Goal: Task Accomplishment & Management: Complete application form

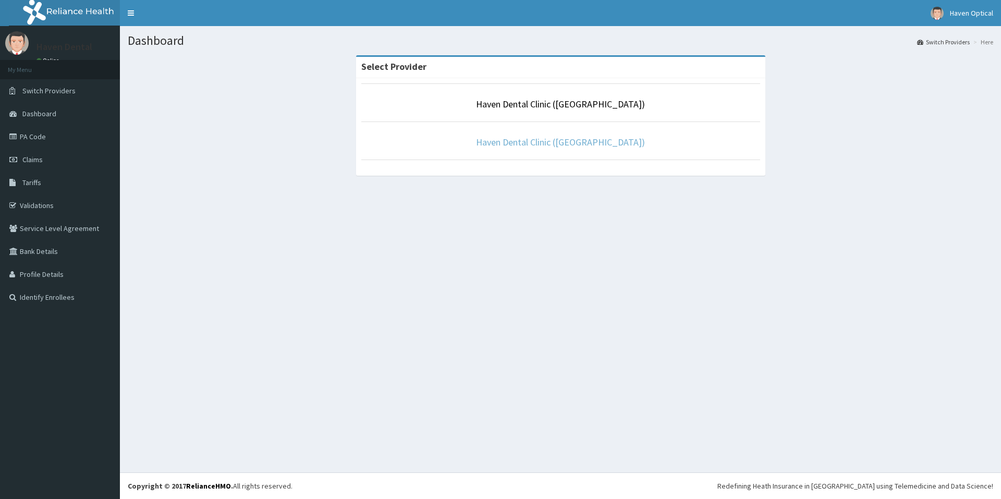
click at [577, 141] on link "Haven Dental Clinic ([GEOGRAPHIC_DATA])" at bounding box center [560, 142] width 169 height 12
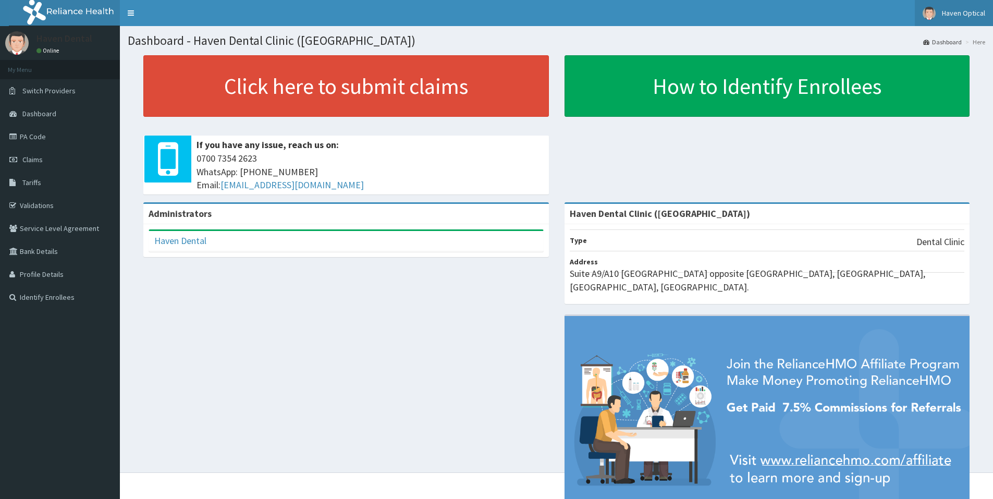
click at [966, 13] on span "Haven Optical" at bounding box center [963, 12] width 43 height 9
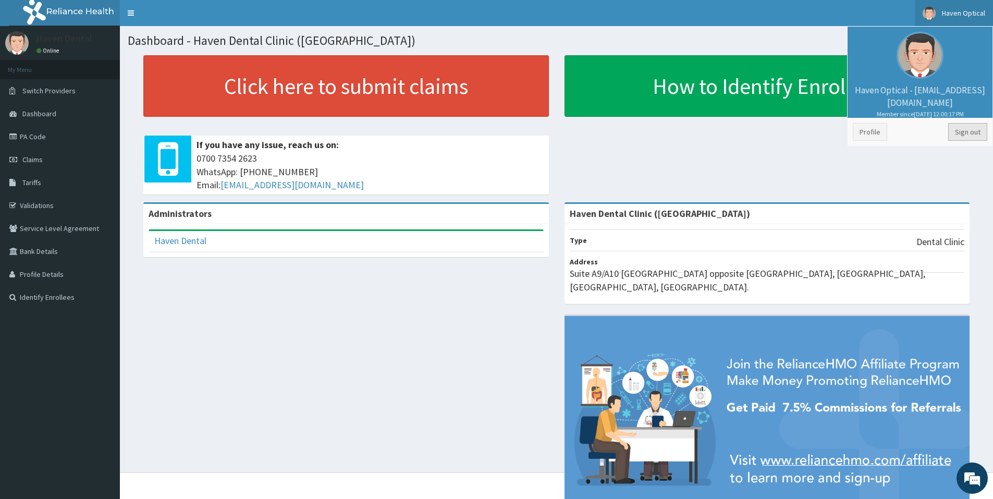
click at [965, 130] on link "Sign out" at bounding box center [967, 132] width 39 height 18
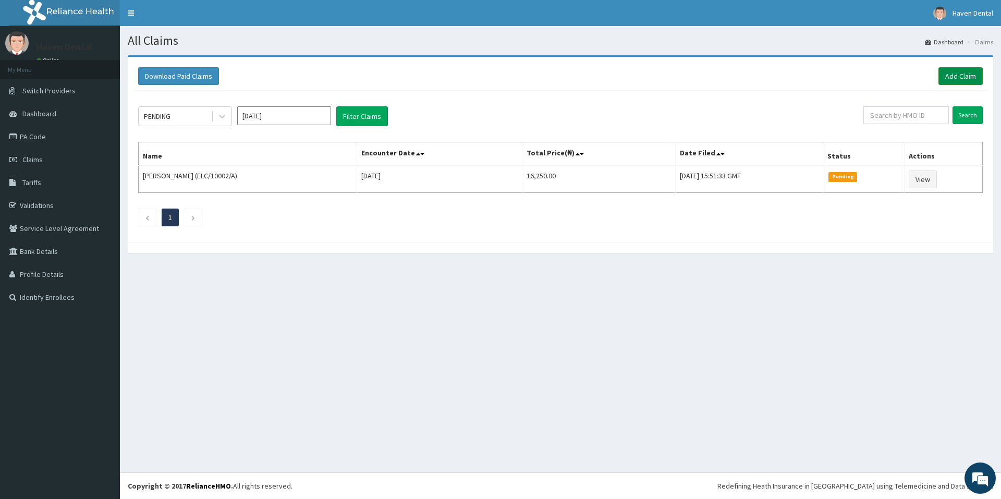
click at [965, 75] on link "Add Claim" at bounding box center [960, 76] width 44 height 18
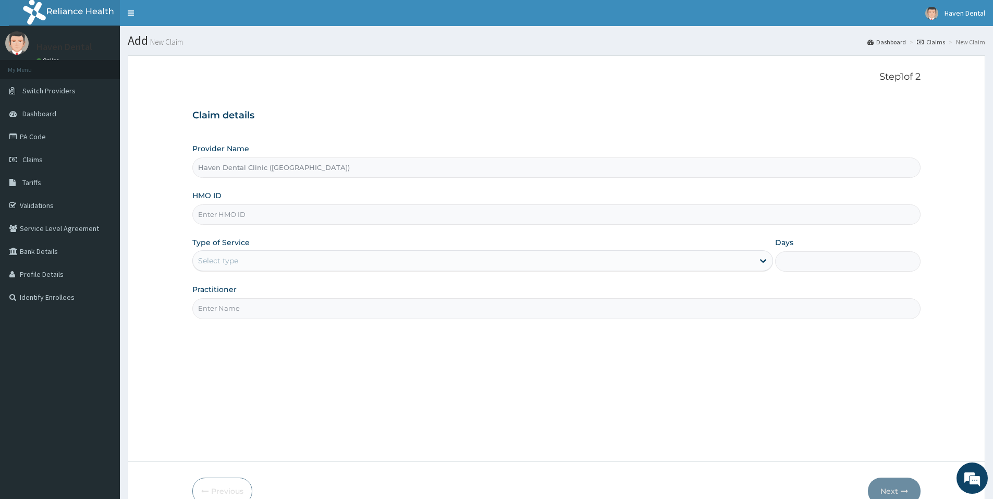
paste input "RAP/10002/A"
type input "RAP/10002/A"
click at [271, 261] on div "Select type" at bounding box center [473, 260] width 561 height 17
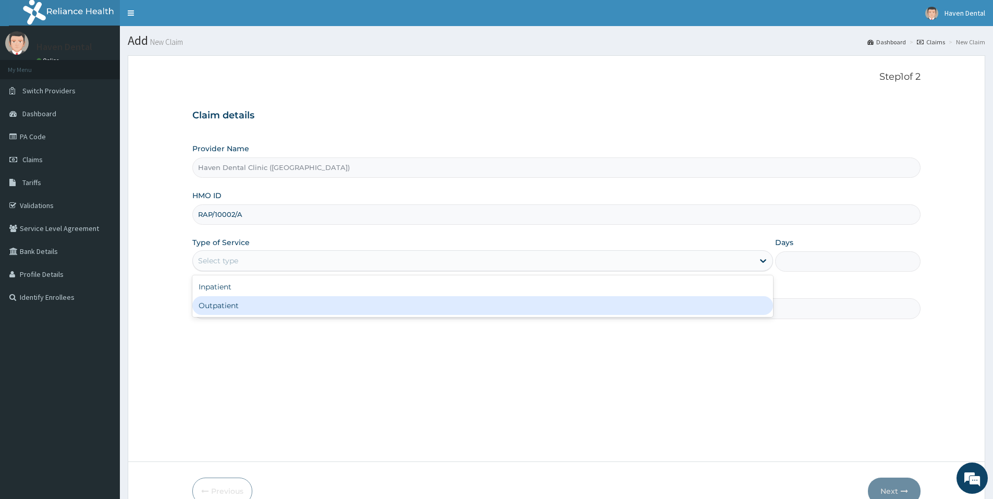
click at [272, 306] on div "Outpatient" at bounding box center [482, 305] width 581 height 19
type input "1"
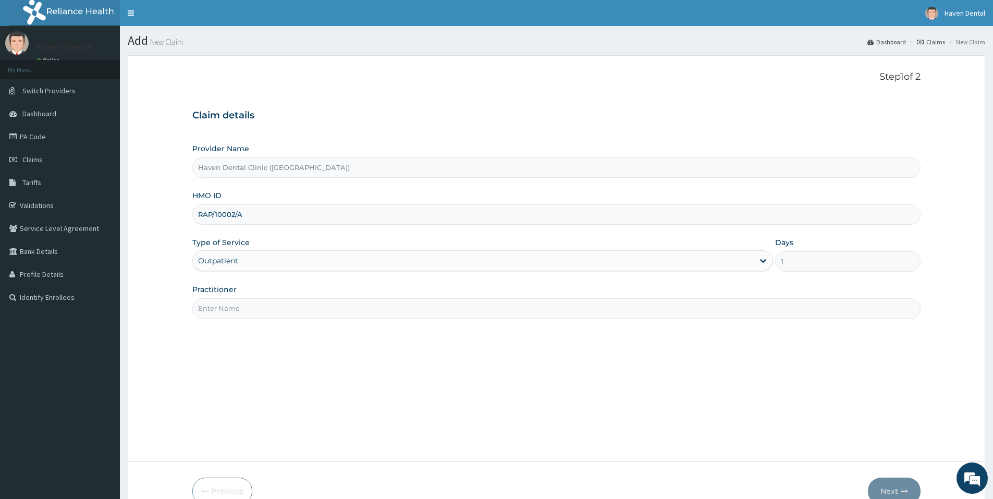
click at [271, 306] on input "Practitioner" at bounding box center [556, 308] width 728 height 20
click at [270, 311] on input "DR DAVID" at bounding box center [556, 308] width 728 height 20
click at [243, 313] on input "DR DAVID" at bounding box center [556, 308] width 728 height 20
type input "DR SOLOMON"
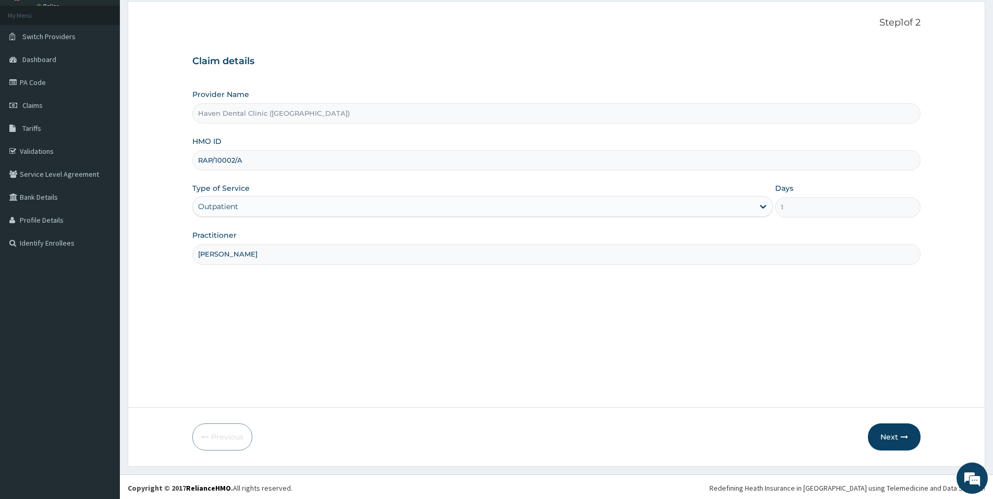
scroll to position [56, 0]
click at [892, 434] on button "Next" at bounding box center [894, 434] width 53 height 27
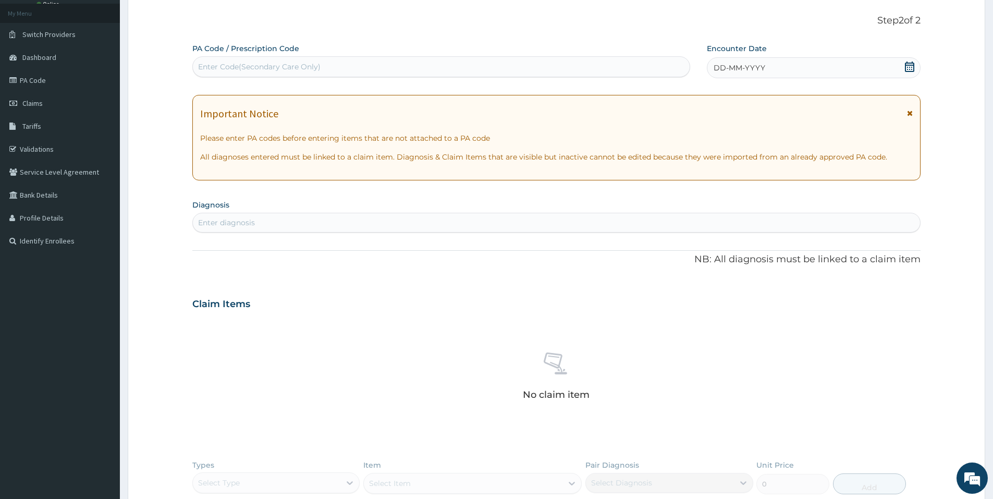
click at [401, 65] on div "Enter Code(Secondary Care Only)" at bounding box center [441, 66] width 497 height 17
type input "PA/678232"
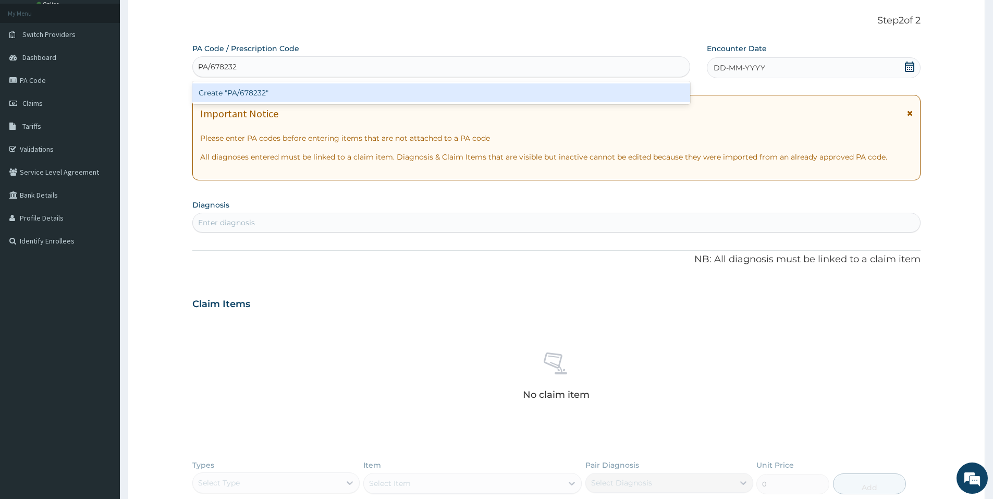
click at [470, 93] on div "Create "PA/678232"" at bounding box center [441, 92] width 498 height 19
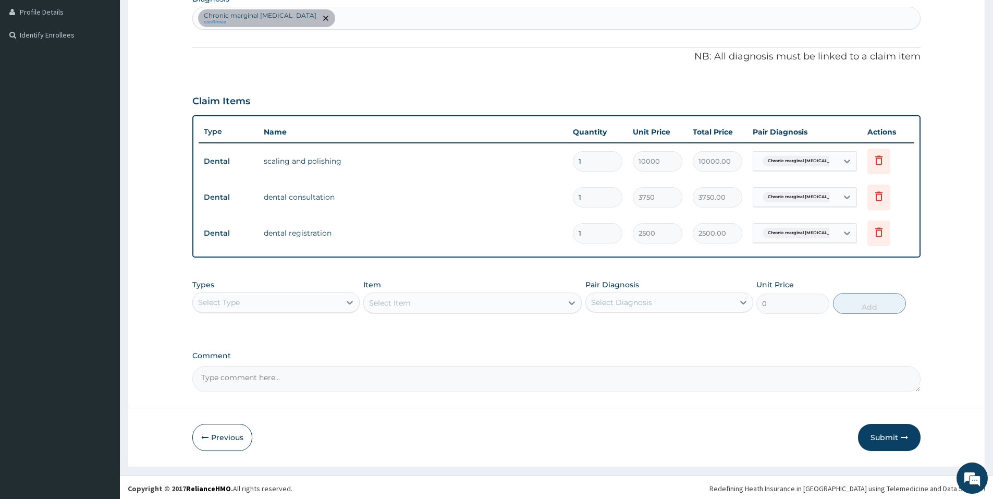
scroll to position [265, 0]
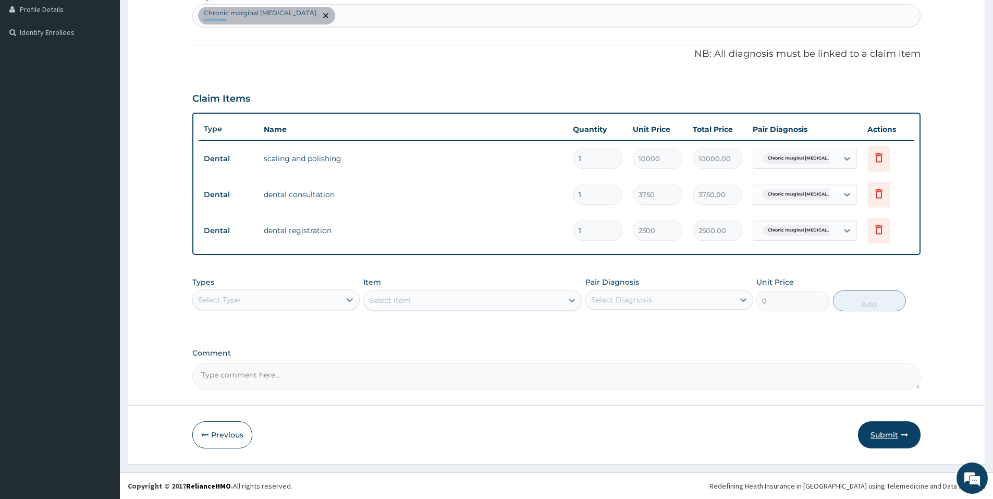
click at [887, 435] on button "Submit" at bounding box center [889, 434] width 63 height 27
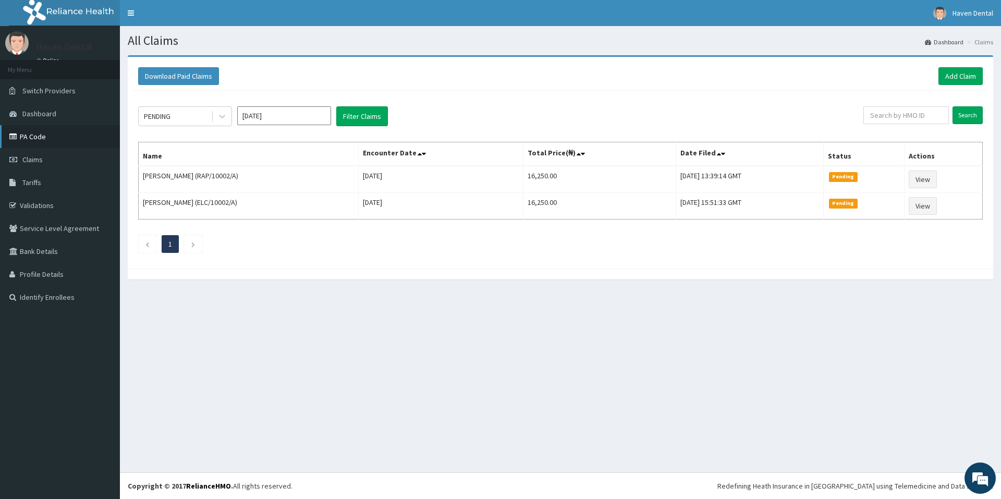
click at [52, 140] on link "PA Code" at bounding box center [60, 136] width 120 height 23
